Goal: Task Accomplishment & Management: Use online tool/utility

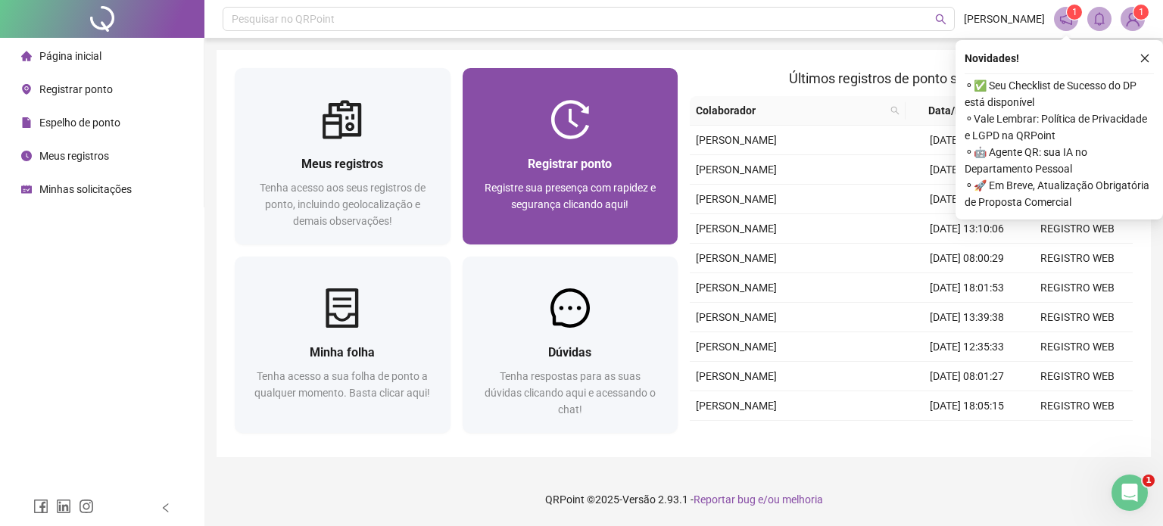
click at [599, 167] on span "Registrar ponto" at bounding box center [570, 164] width 84 height 14
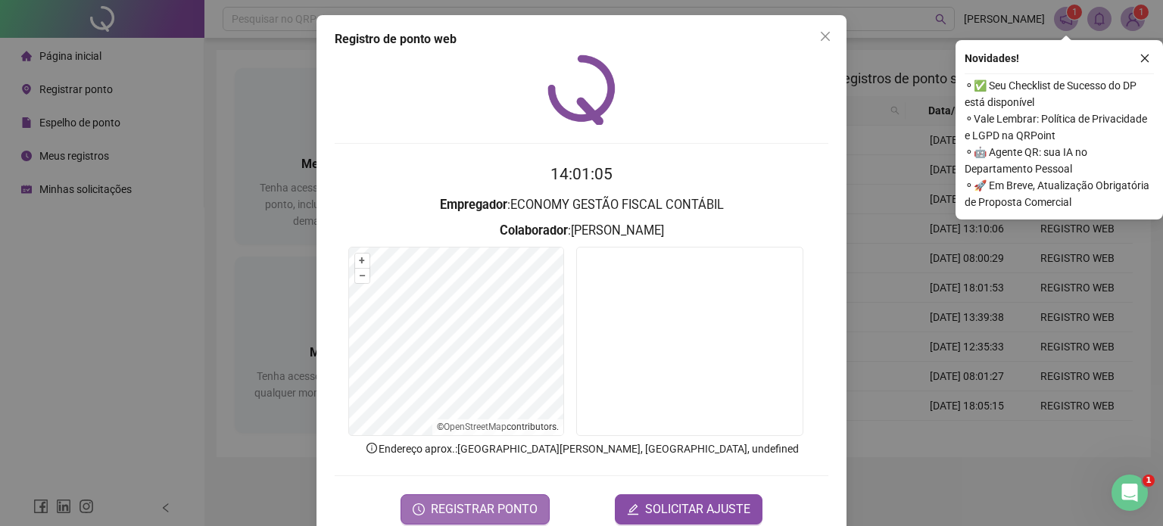
click at [463, 507] on span "REGISTRAR PONTO" at bounding box center [484, 509] width 107 height 18
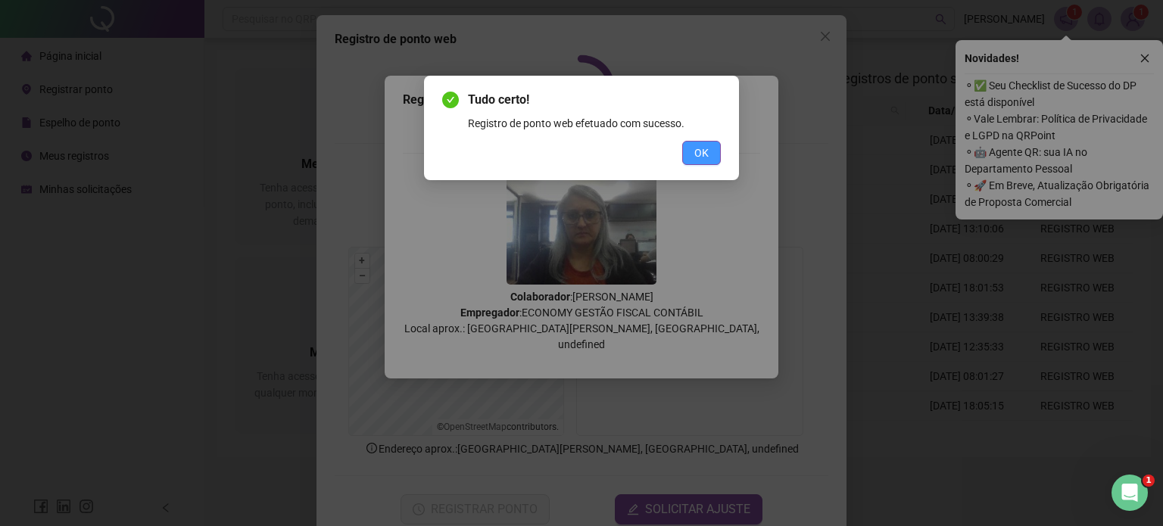
click at [706, 151] on span "OK" at bounding box center [701, 153] width 14 height 17
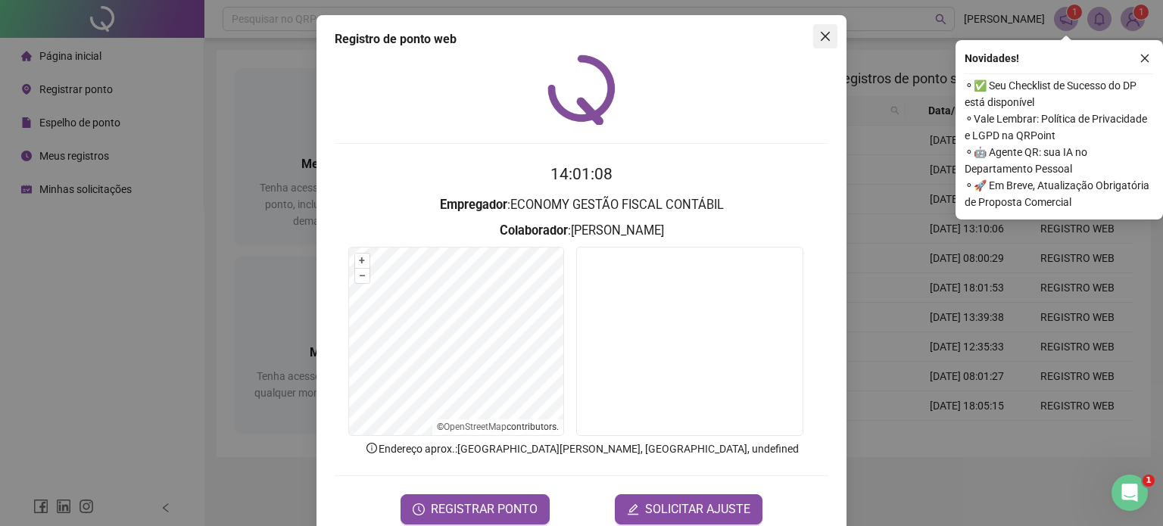
click at [819, 39] on icon "close" at bounding box center [825, 36] width 12 height 12
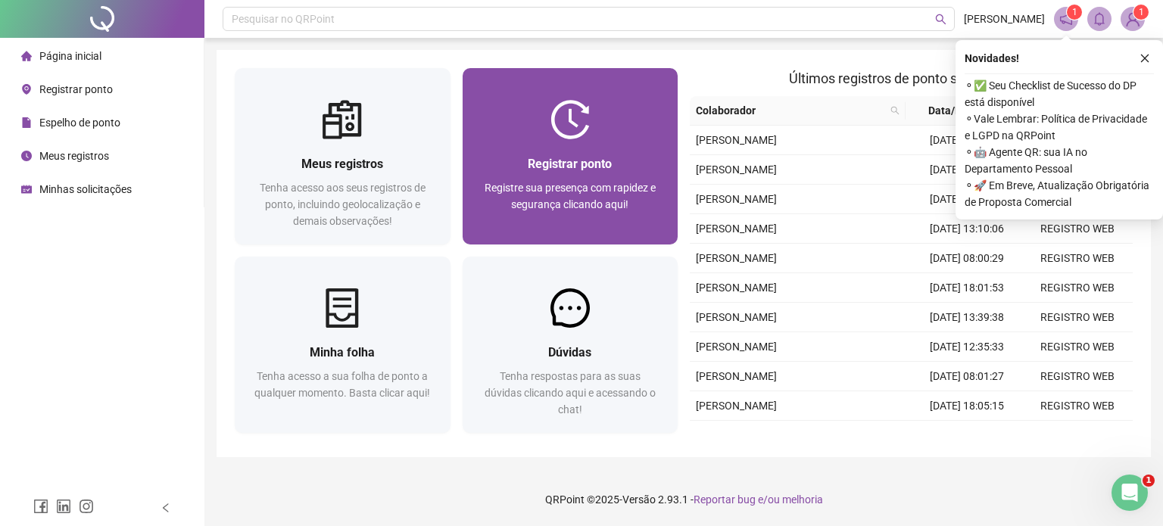
click at [550, 195] on div "Registre sua presença com rapidez e segurança clicando aqui!" at bounding box center [570, 204] width 179 height 50
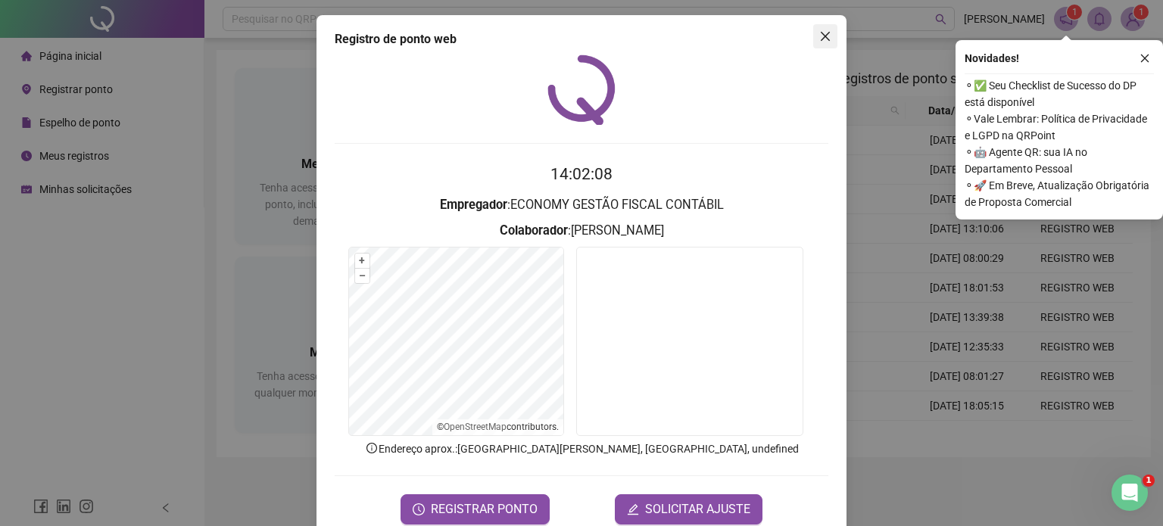
click at [820, 36] on icon "close" at bounding box center [825, 36] width 12 height 12
